Goal: Navigation & Orientation: Find specific page/section

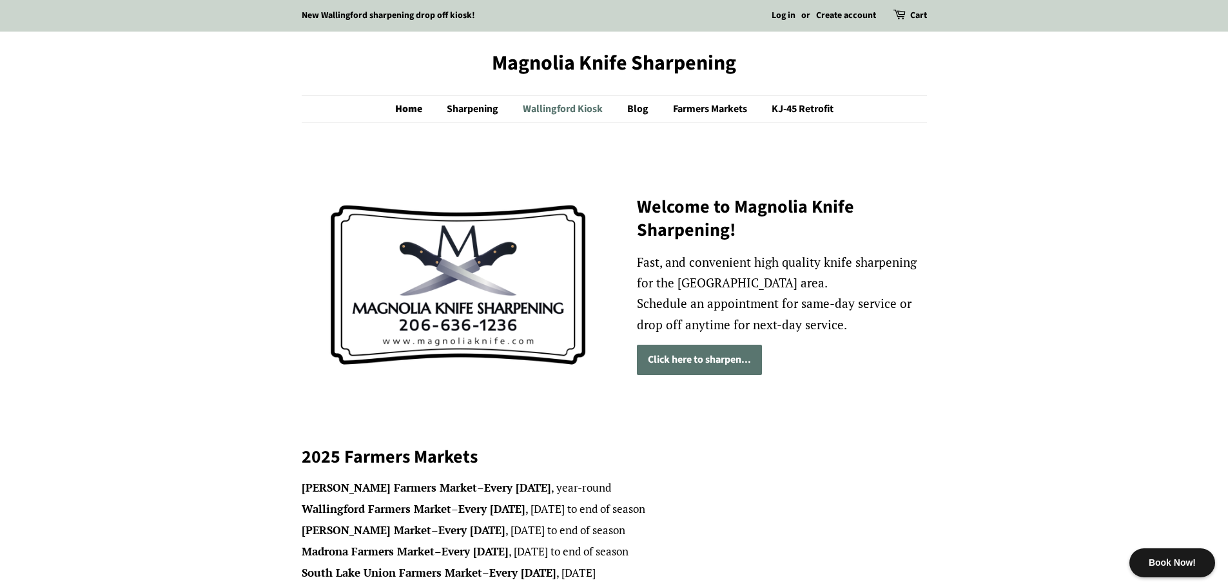
click at [573, 107] on link "Wallingford Kiosk" at bounding box center [564, 109] width 103 height 26
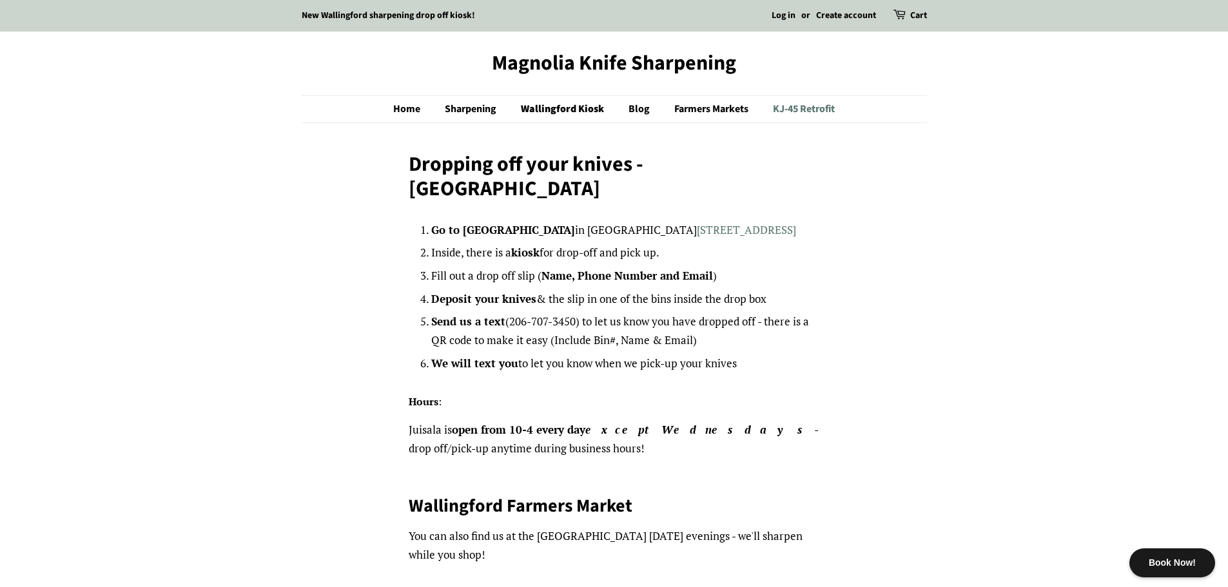
click at [809, 112] on link "KJ-45 Retrofit" at bounding box center [799, 109] width 72 height 26
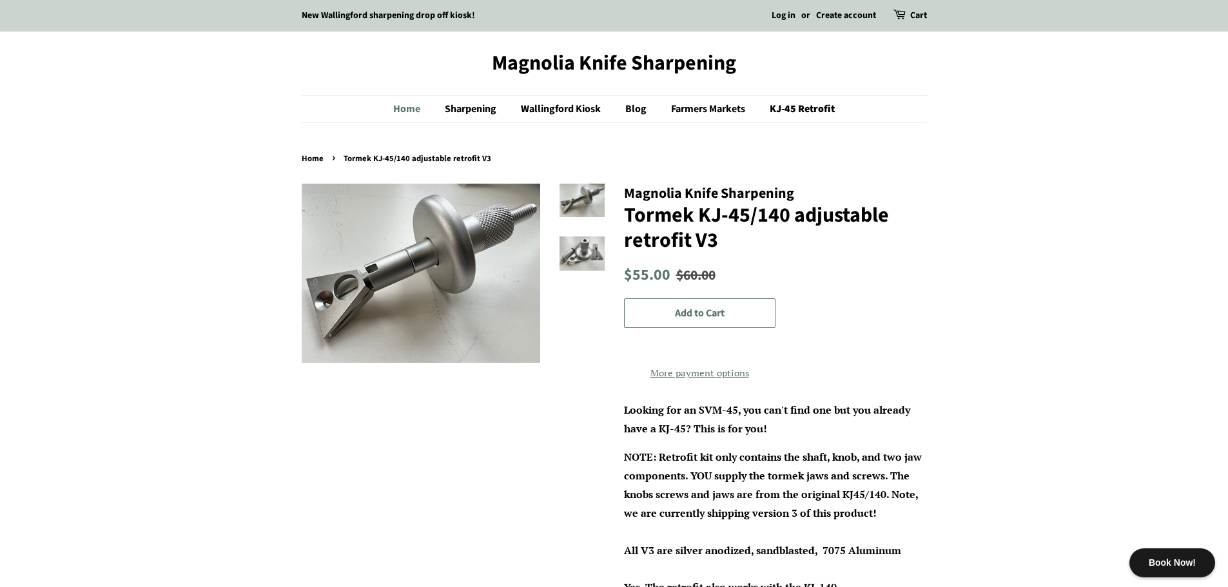
click at [404, 115] on link "Home" at bounding box center [413, 109] width 40 height 26
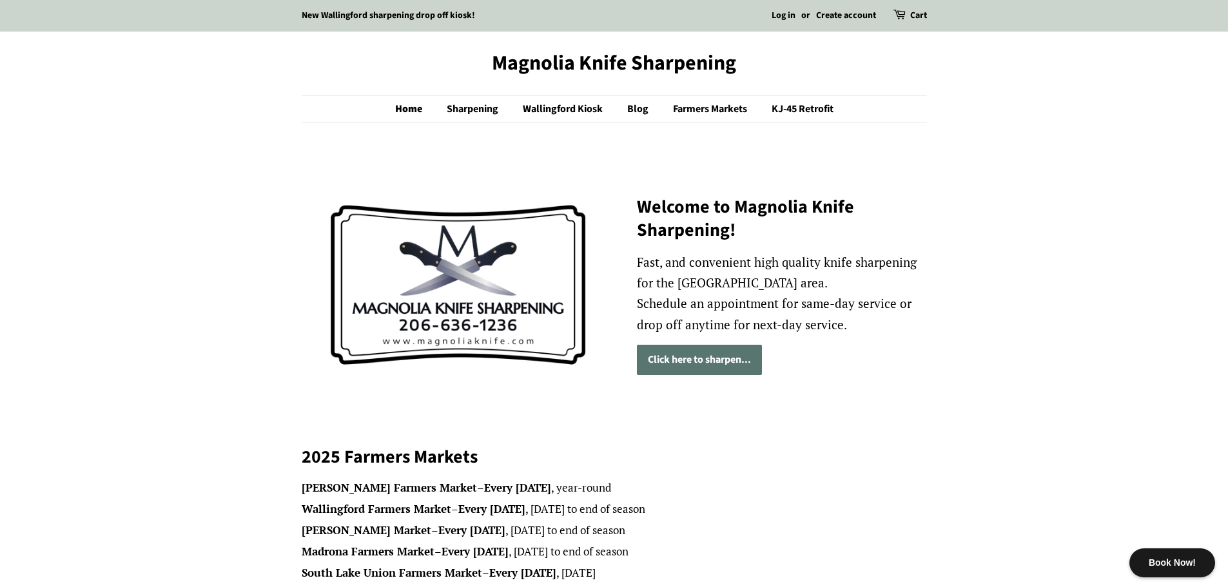
scroll to position [74, 0]
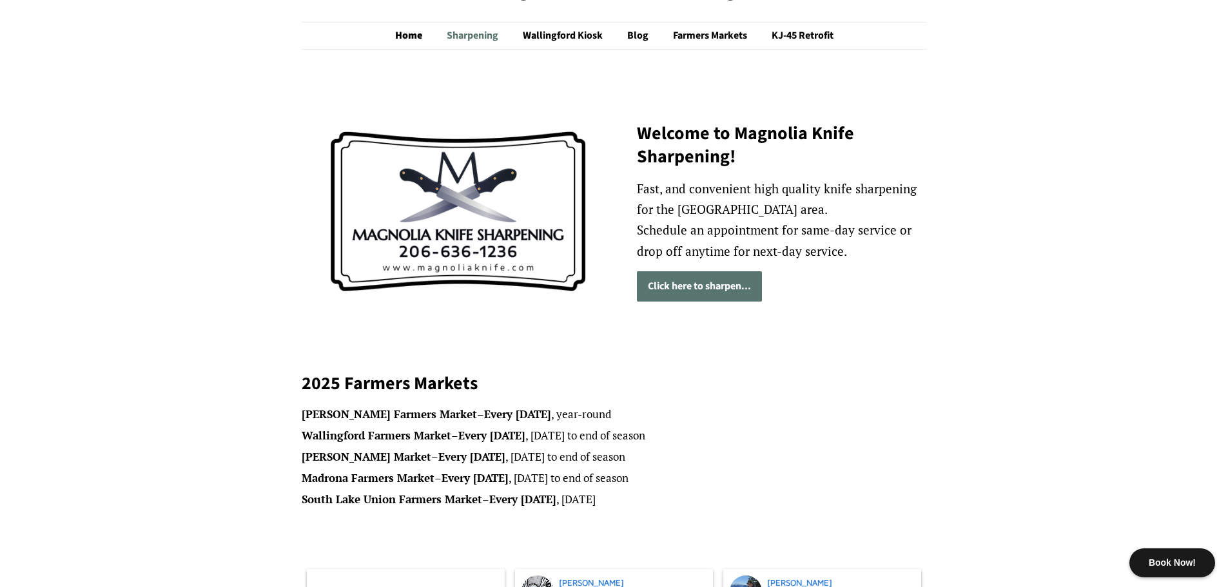
click at [484, 43] on link "Sharpening" at bounding box center [474, 36] width 74 height 26
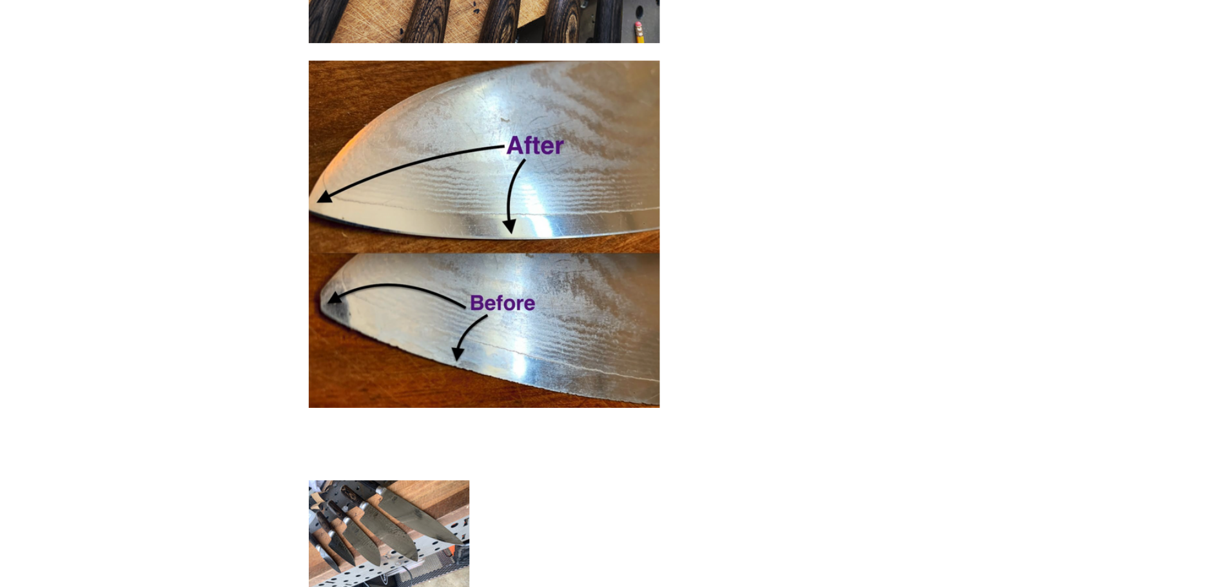
scroll to position [1944, 0]
